Goal: Connect with others: Connect with other users

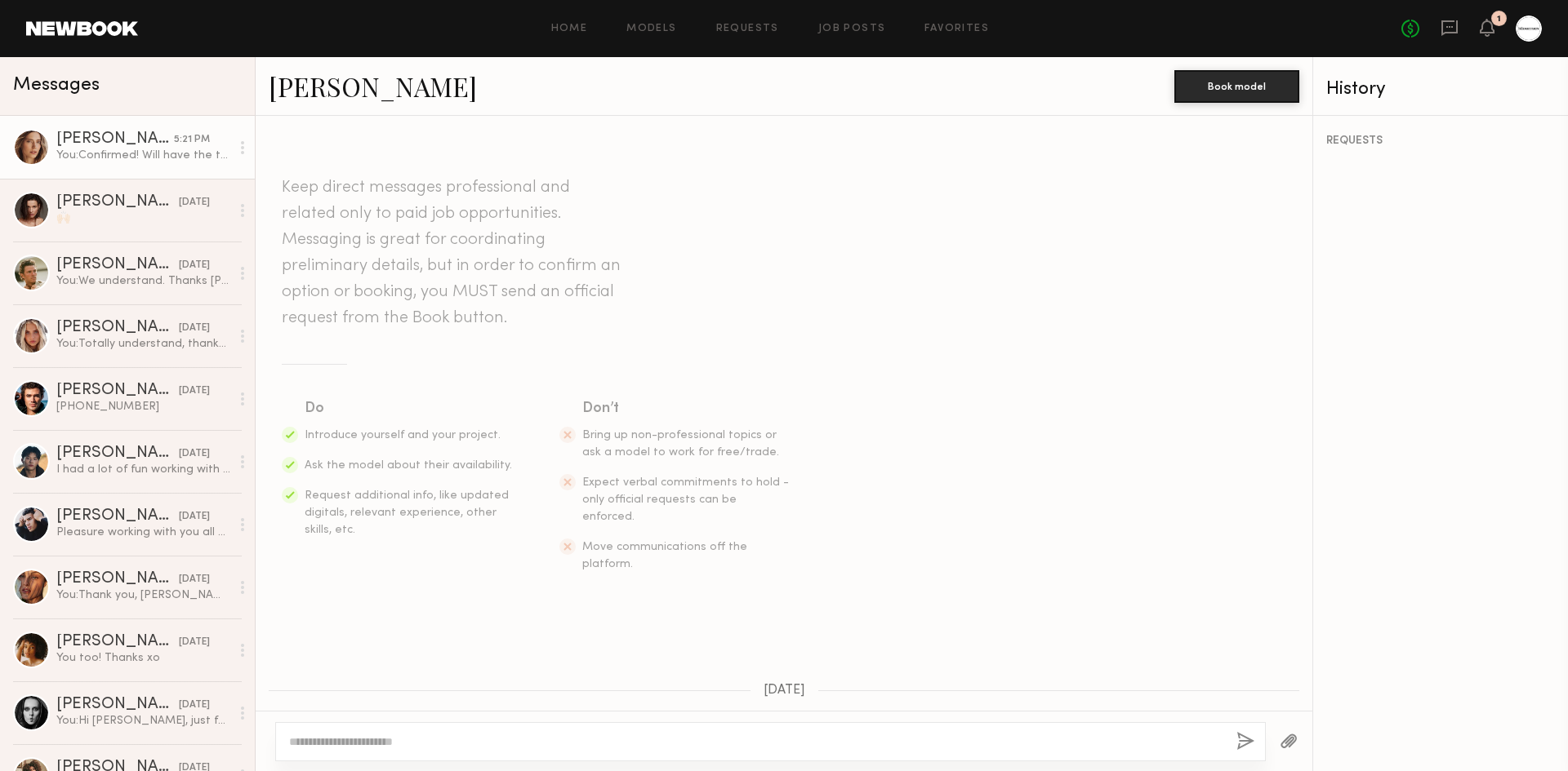
scroll to position [1049, 0]
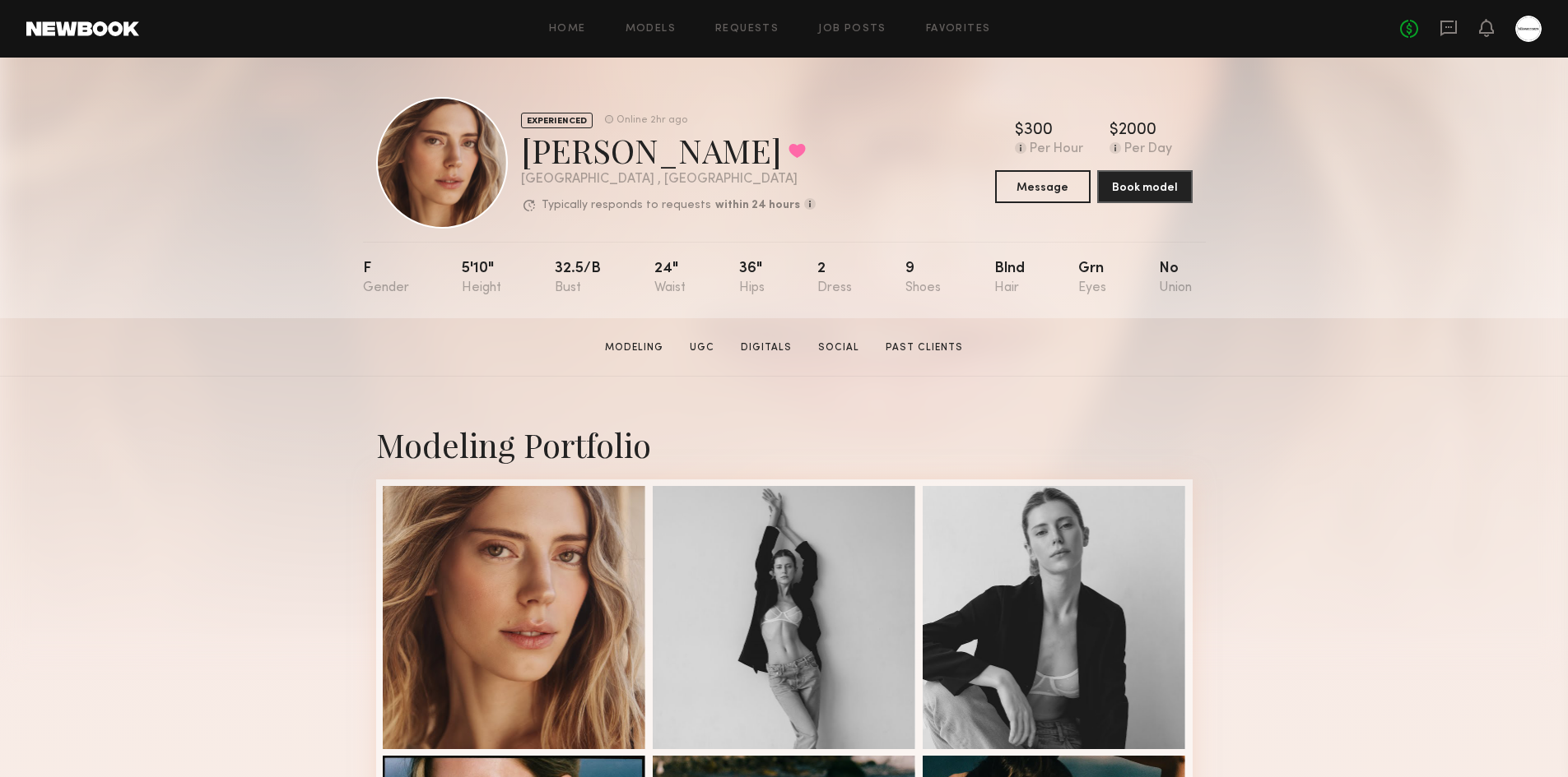
click at [1459, 34] on div "No fees up to $5,000" at bounding box center [1470, 29] width 141 height 26
click at [1448, 32] on icon at bounding box center [1448, 28] width 17 height 16
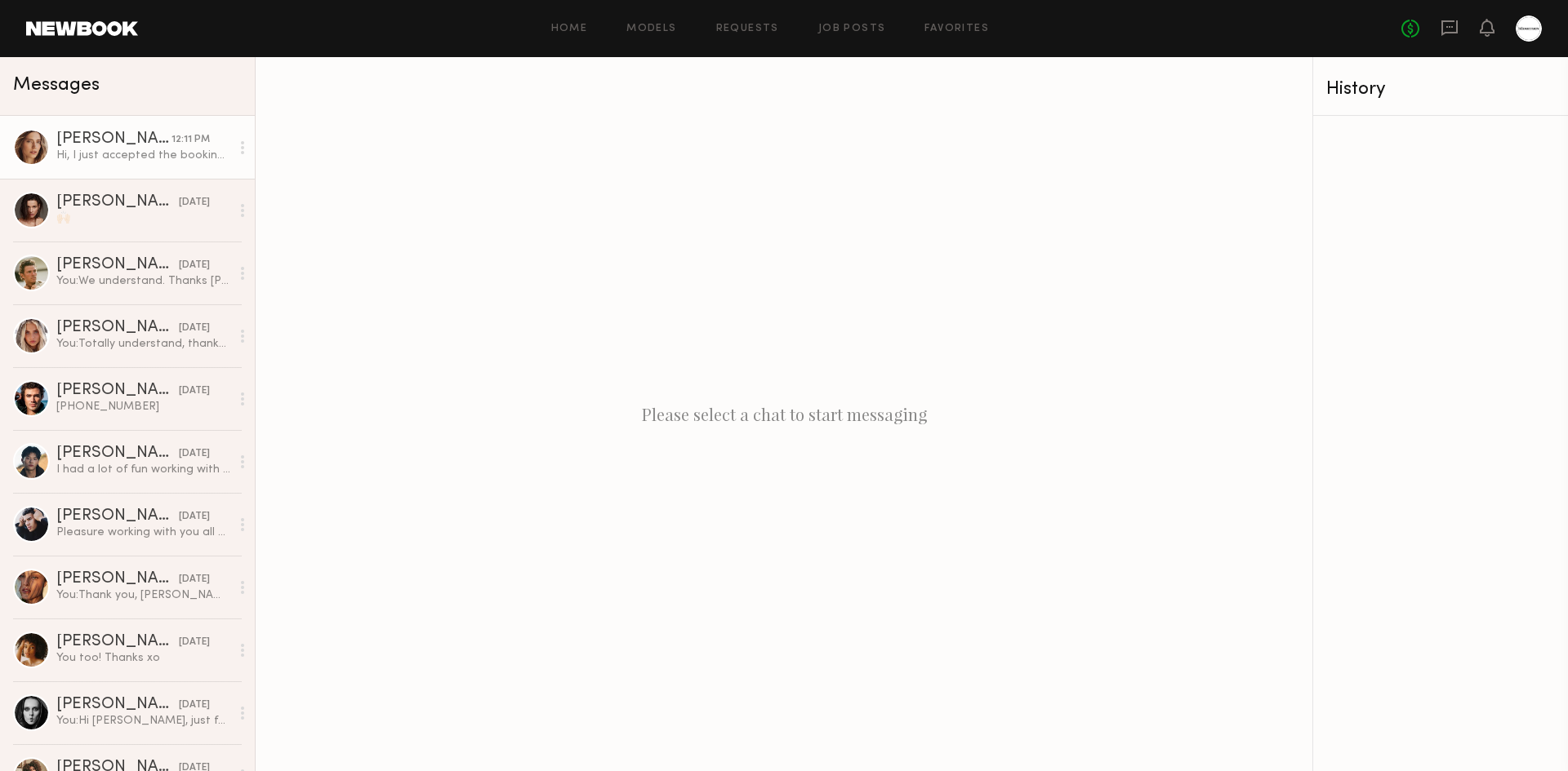
click at [112, 148] on div "[PERSON_NAME]" at bounding box center [114, 139] width 115 height 17
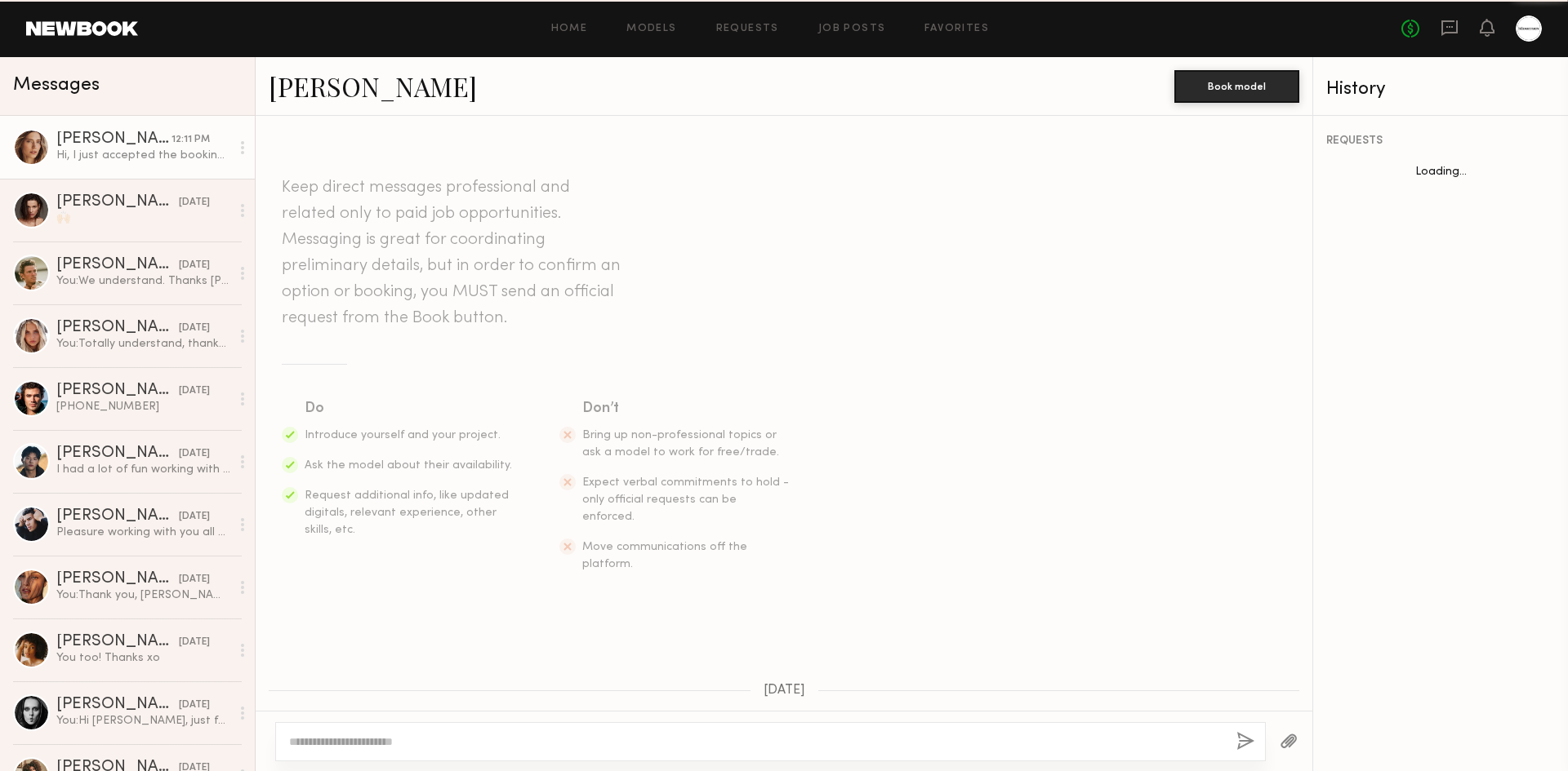
scroll to position [1498, 0]
